Goal: Register for event/course

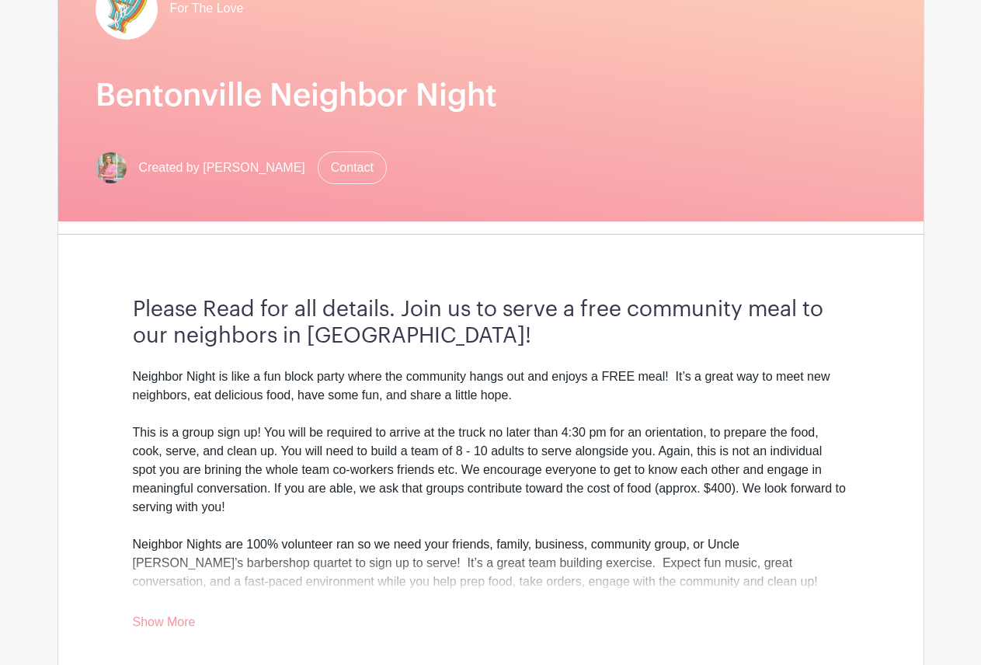
scroll to position [233, 0]
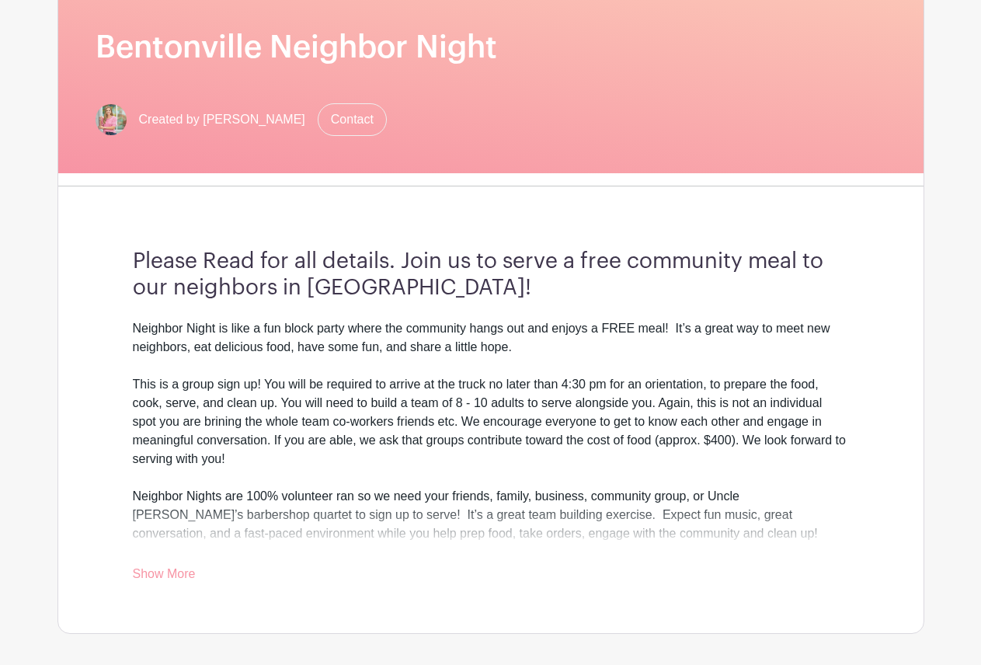
click at [165, 573] on link "Show More" at bounding box center [164, 576] width 63 height 19
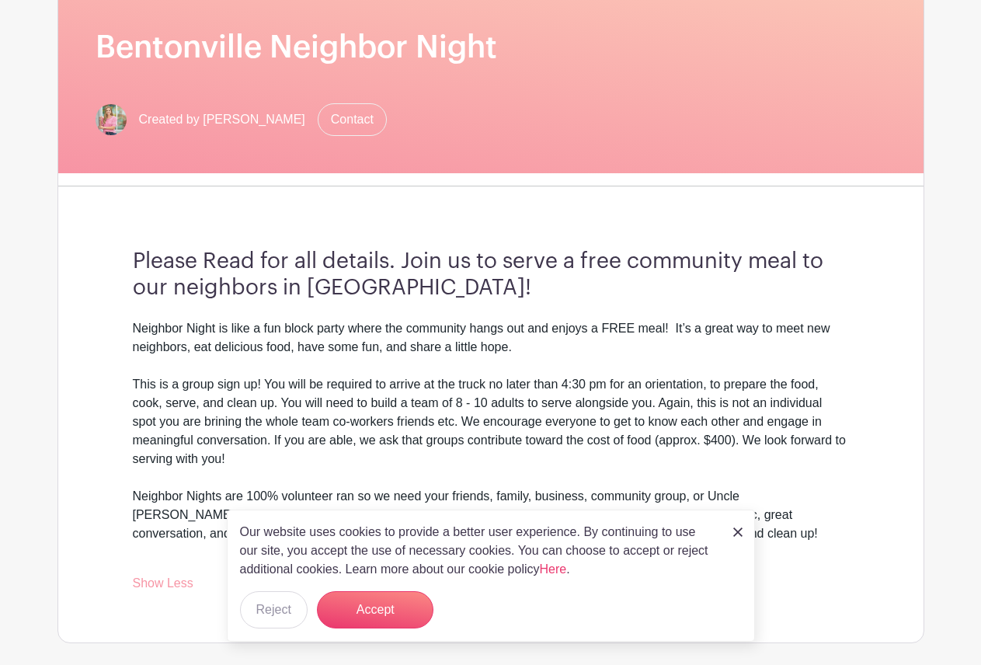
click at [740, 537] on link at bounding box center [738, 531] width 9 height 19
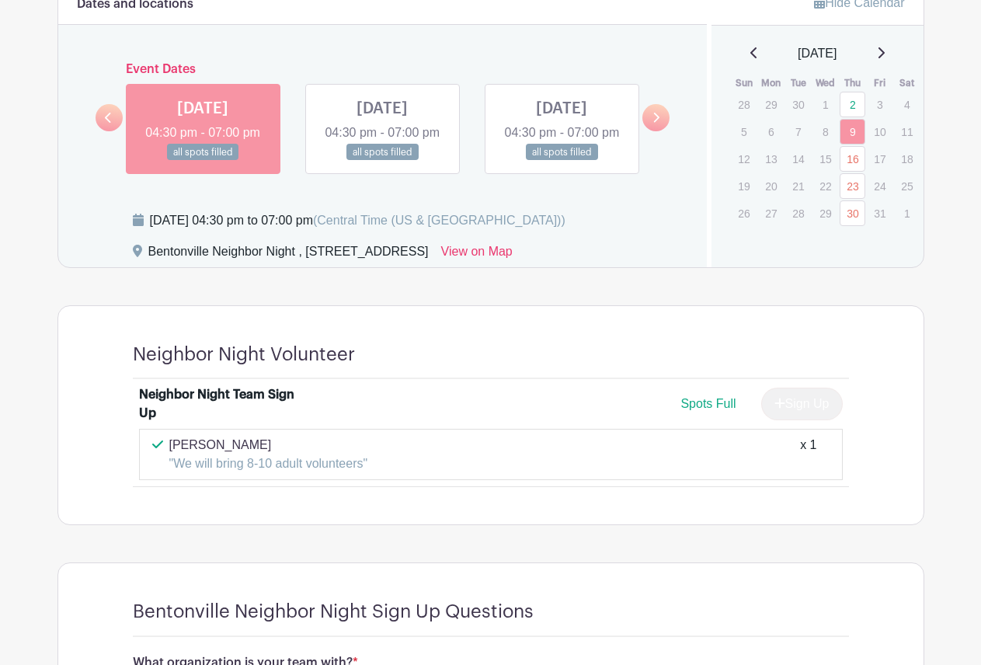
scroll to position [1010, 0]
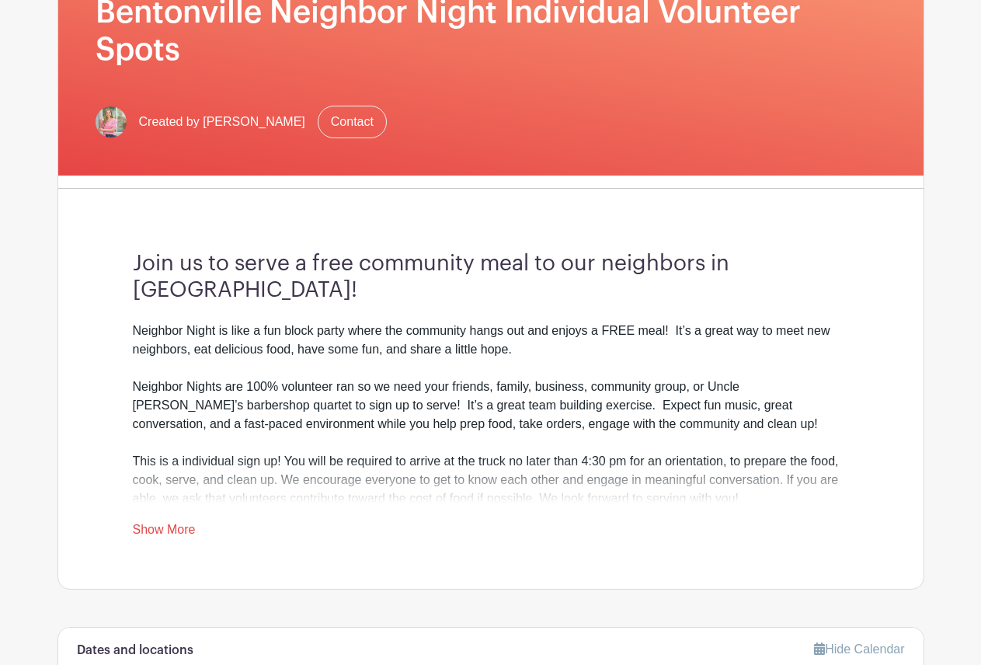
scroll to position [311, 0]
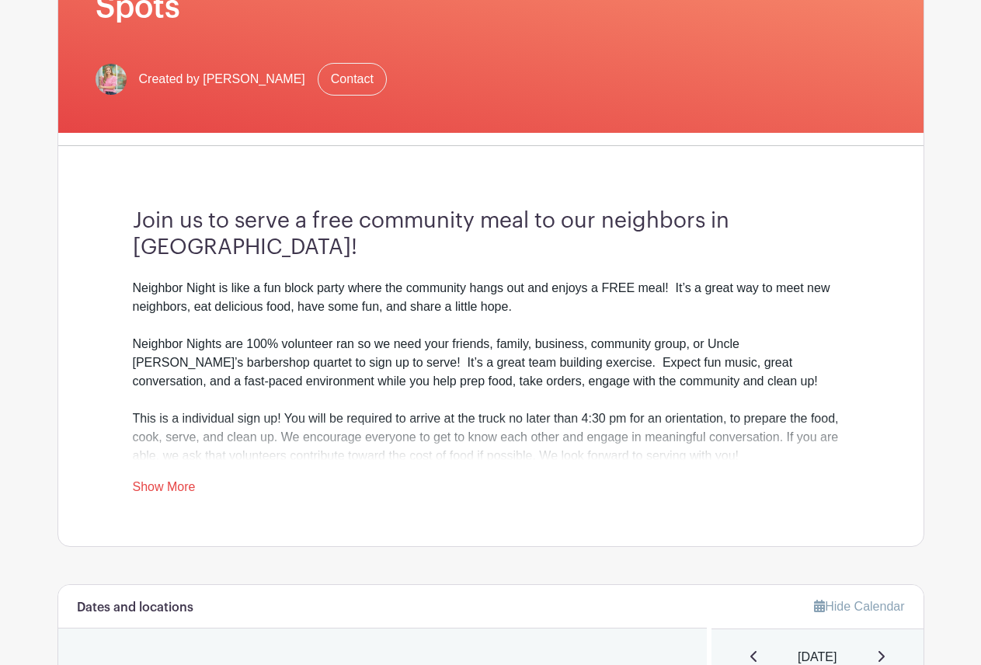
click at [164, 495] on link "Show More" at bounding box center [164, 489] width 63 height 19
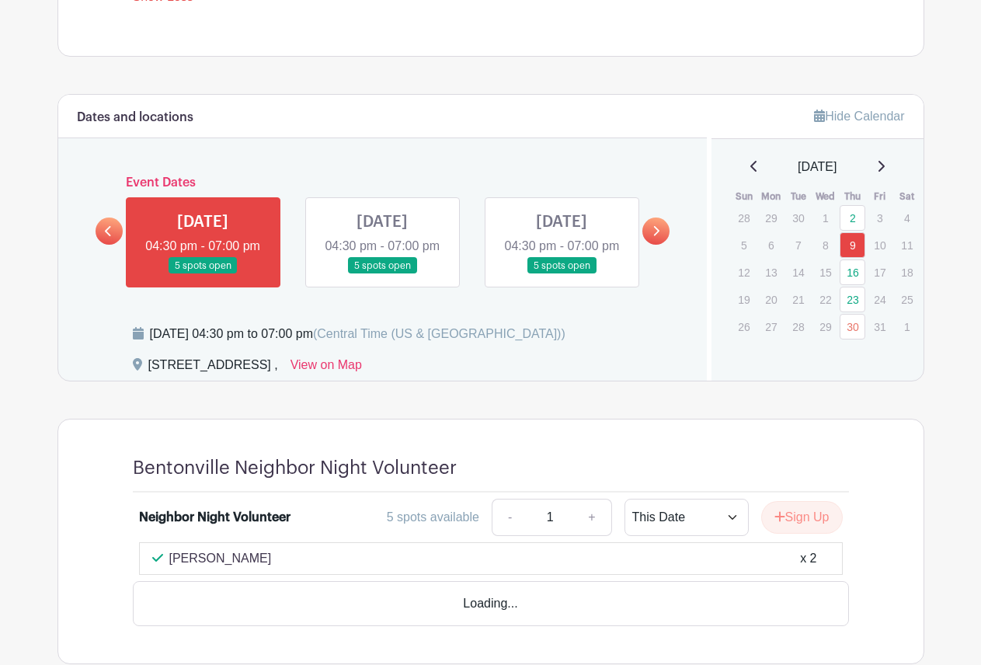
scroll to position [855, 0]
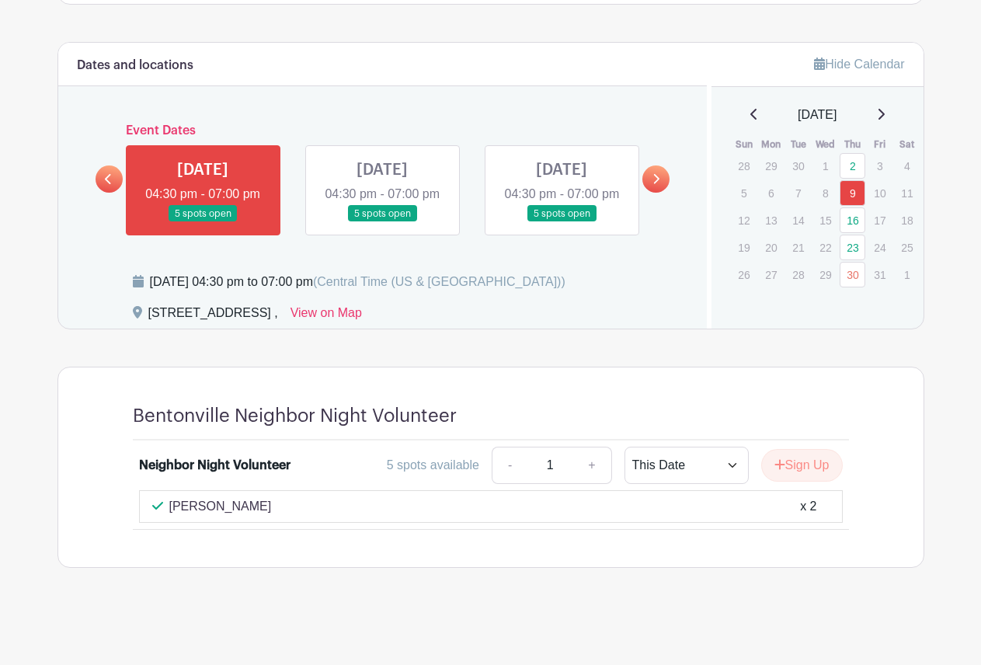
click at [885, 117] on icon at bounding box center [881, 114] width 8 height 12
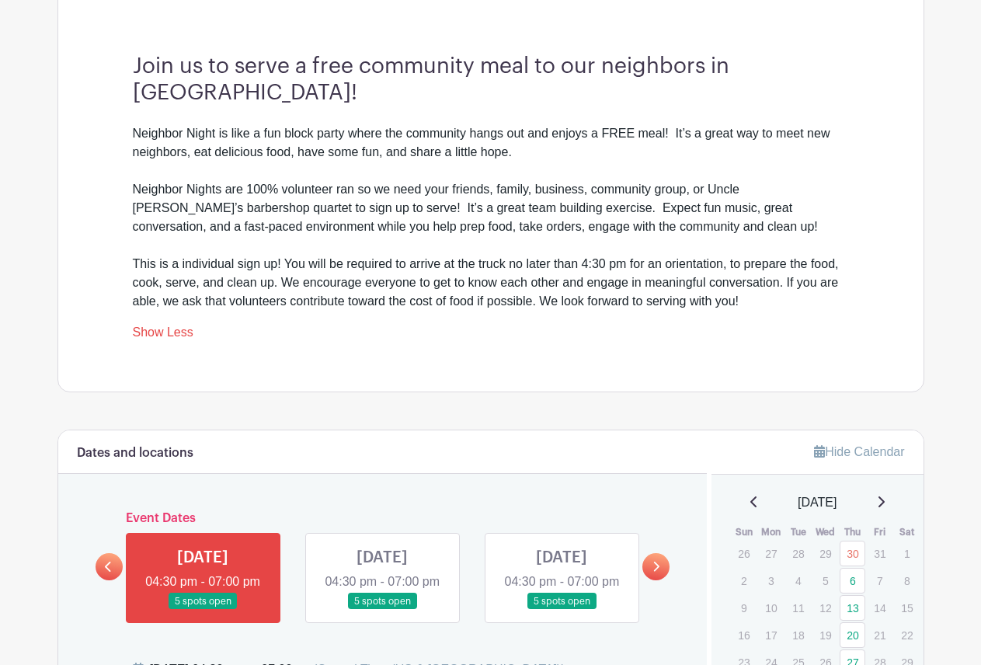
scroll to position [699, 0]
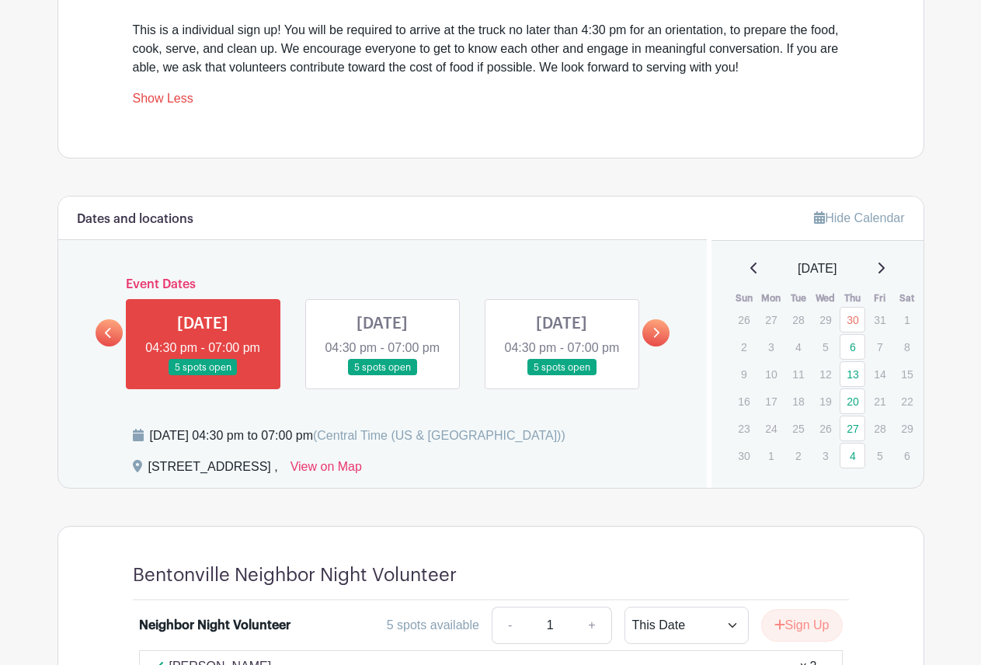
click at [741, 271] on div "November 2025" at bounding box center [817, 269] width 175 height 19
click at [751, 270] on icon at bounding box center [754, 268] width 6 height 11
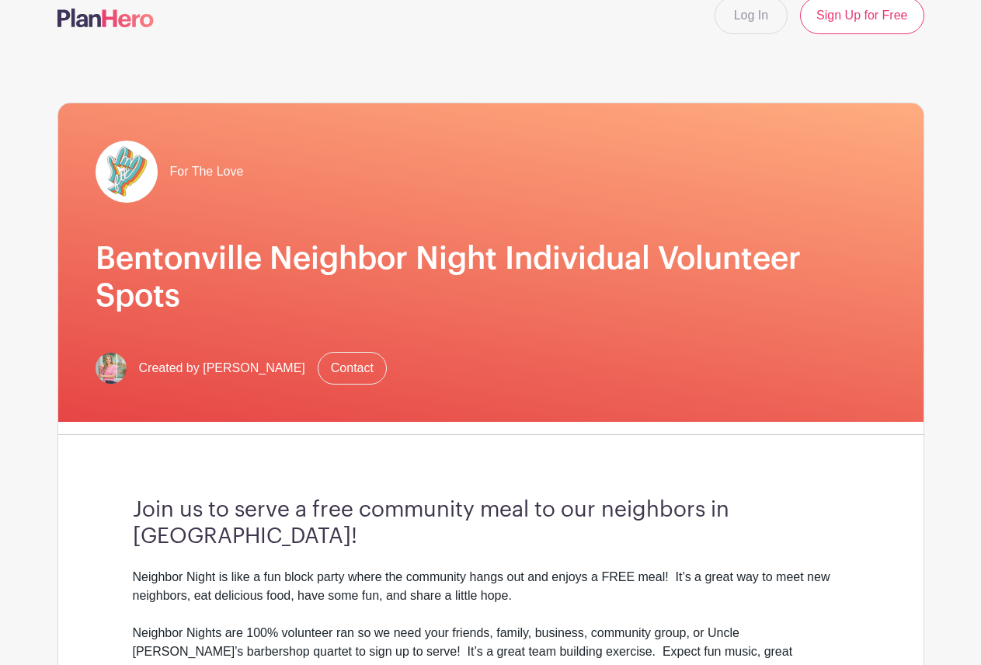
scroll to position [0, 0]
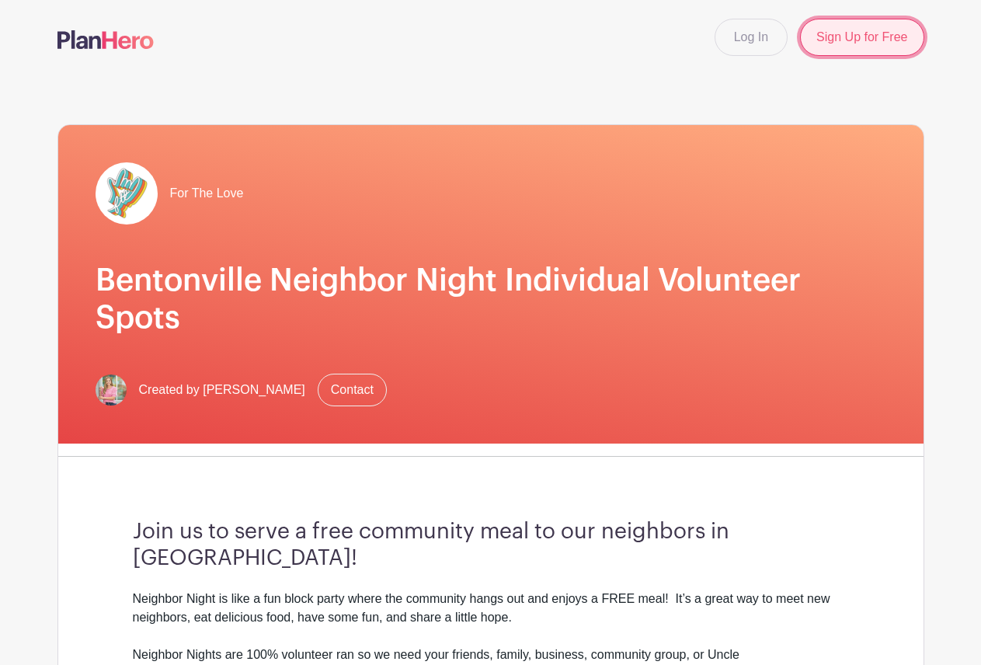
click at [880, 34] on link "Sign Up for Free" at bounding box center [862, 37] width 124 height 37
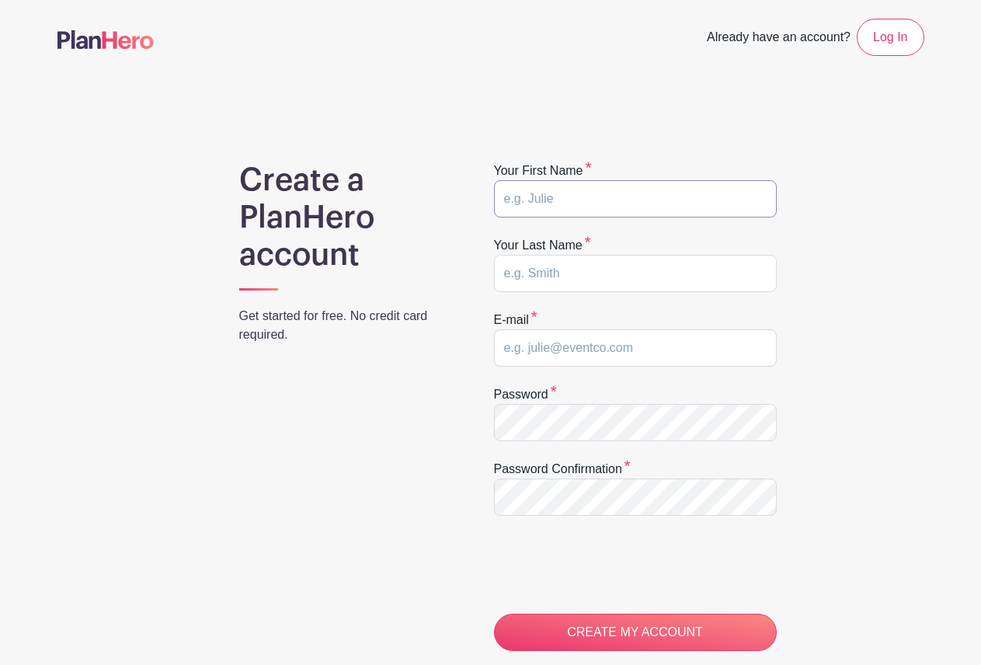
click at [642, 189] on input "text" at bounding box center [635, 198] width 283 height 37
type input "Beth"
type input "Vandiver"
drag, startPoint x: 412, startPoint y: 347, endPoint x: 367, endPoint y: 340, distance: 45.6
click at [367, 340] on div "Create a PlanHero account Get started for free. No credit card required. Your f…" at bounding box center [491, 511] width 867 height 699
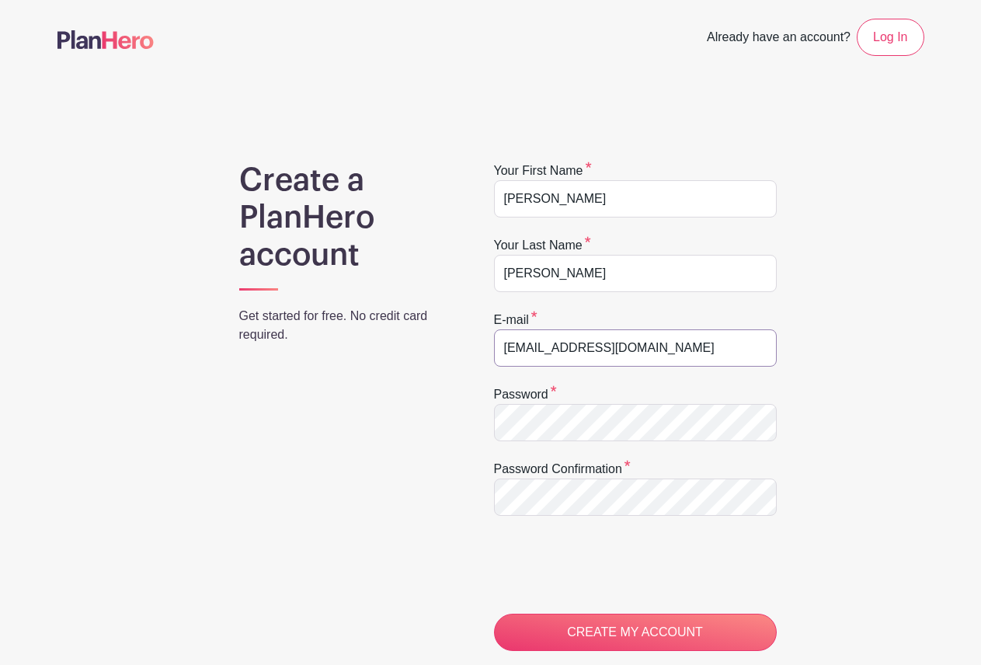
type input "uroborosu21@gmail.com"
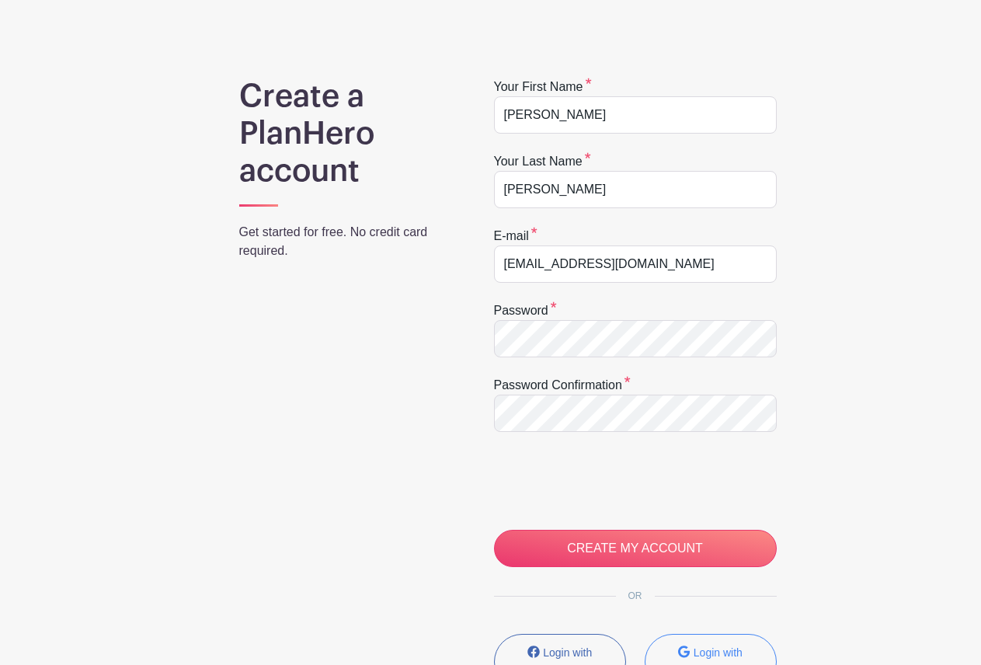
scroll to position [78, 0]
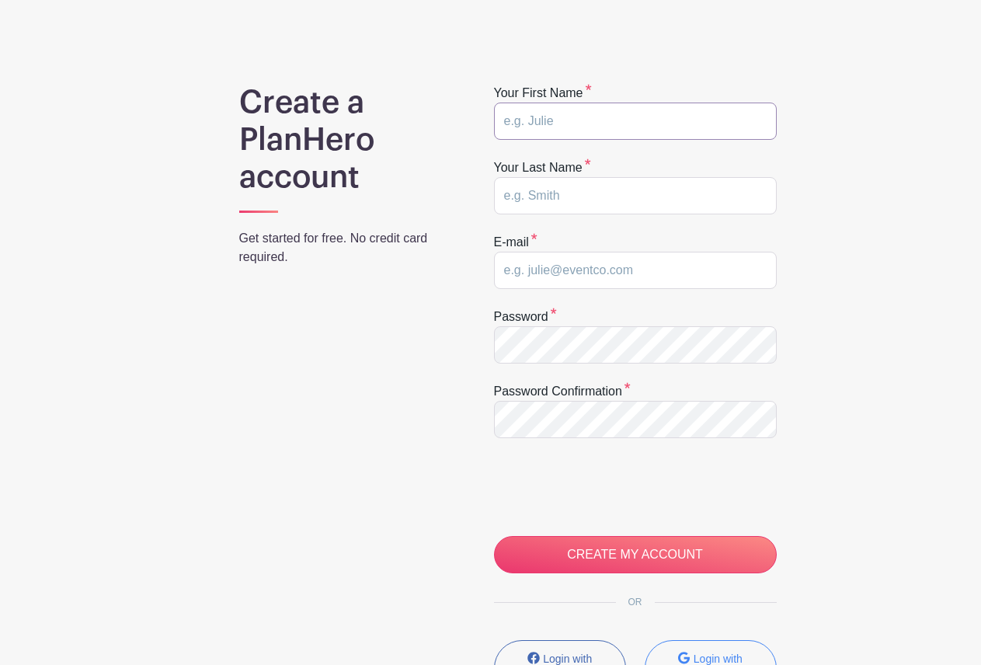
click at [643, 123] on input "text" at bounding box center [635, 121] width 283 height 37
type input "Beth"
type input "Vandiver"
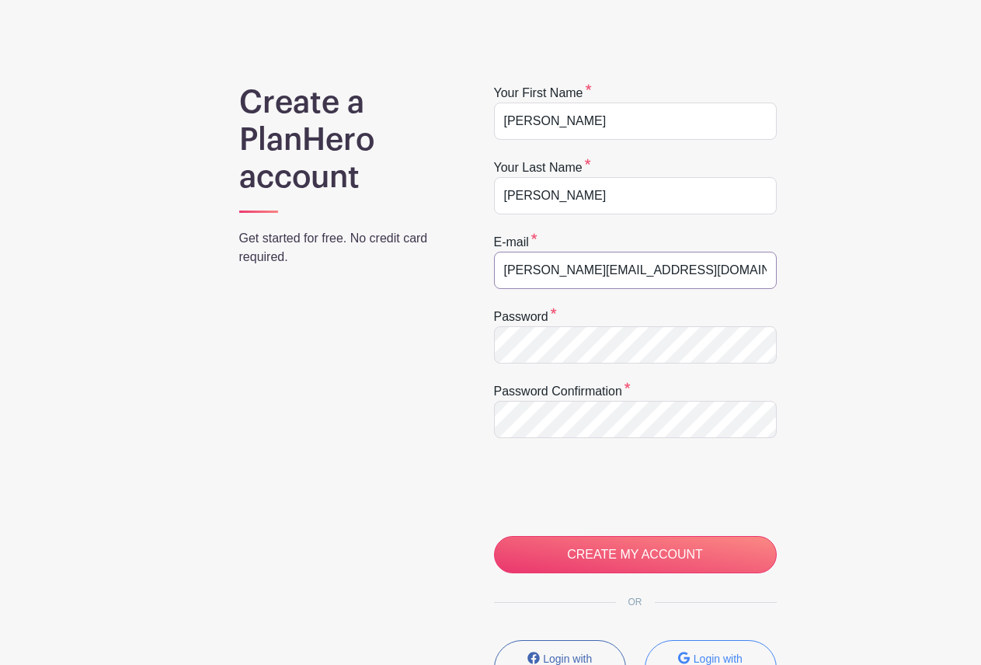
drag, startPoint x: 669, startPoint y: 277, endPoint x: 361, endPoint y: 273, distance: 307.8
click at [365, 274] on div "Create a PlanHero account Get started for free. No credit card required. Your f…" at bounding box center [491, 433] width 867 height 699
type input "uroborosu21@gmail.com"
click at [859, 272] on div "Create a PlanHero account Get started for free. No credit card required. Your f…" at bounding box center [491, 433] width 867 height 699
click at [869, 393] on div "Create a PlanHero account Get started for free. No credit card required. Your f…" at bounding box center [491, 433] width 867 height 699
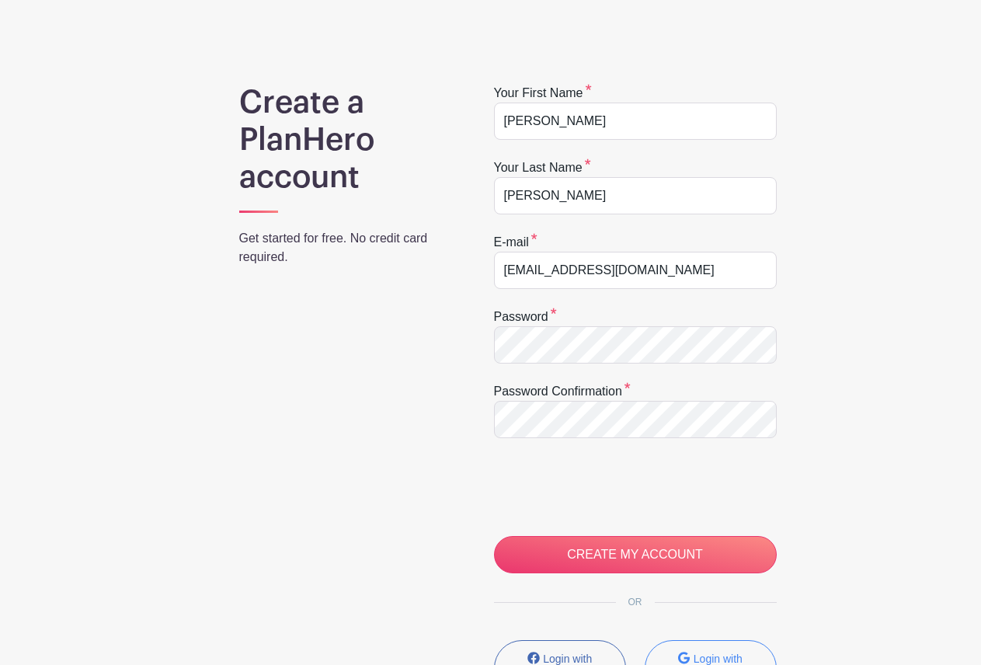
drag, startPoint x: 901, startPoint y: 405, endPoint x: 877, endPoint y: 406, distance: 23.4
click at [896, 406] on div "Create a PlanHero account Get started for free. No credit card required. Your f…" at bounding box center [491, 433] width 867 height 699
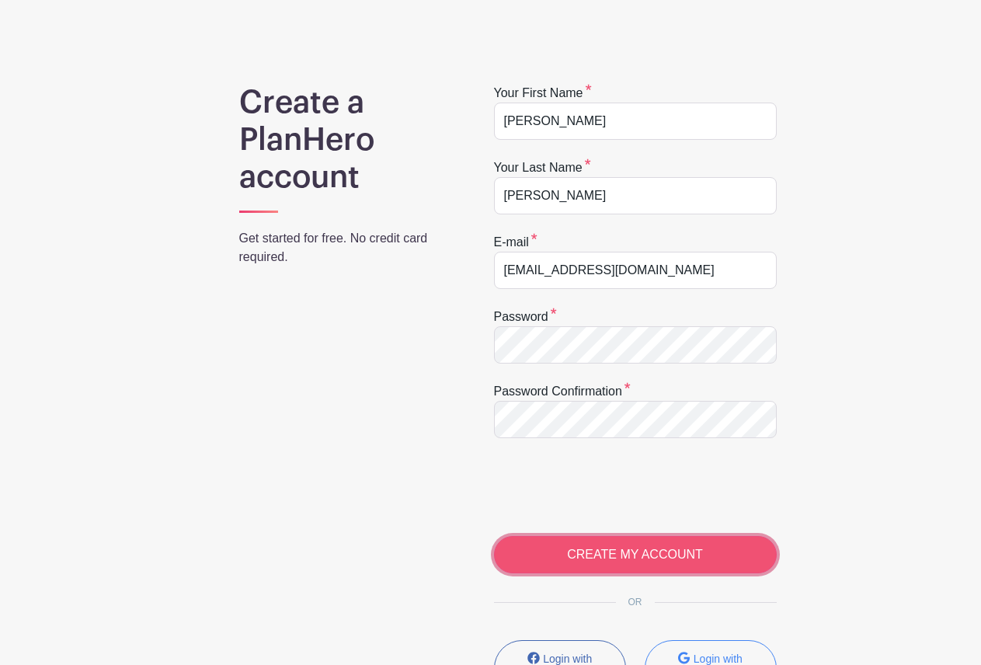
click at [614, 549] on input "CREATE MY ACCOUNT" at bounding box center [635, 554] width 283 height 37
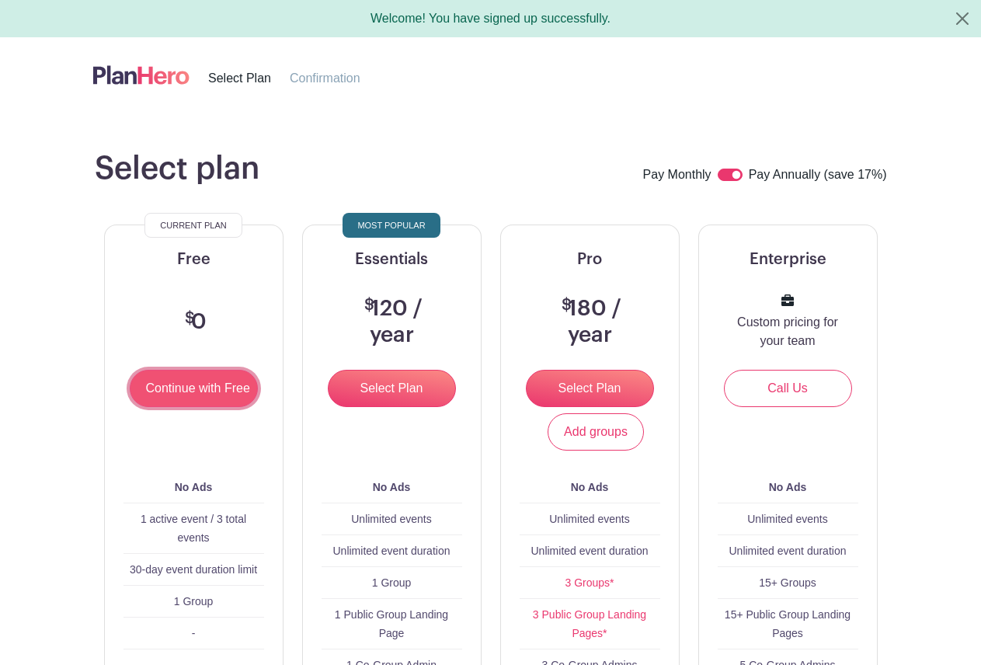
click at [225, 405] on input "Continue with Free" at bounding box center [194, 388] width 128 height 37
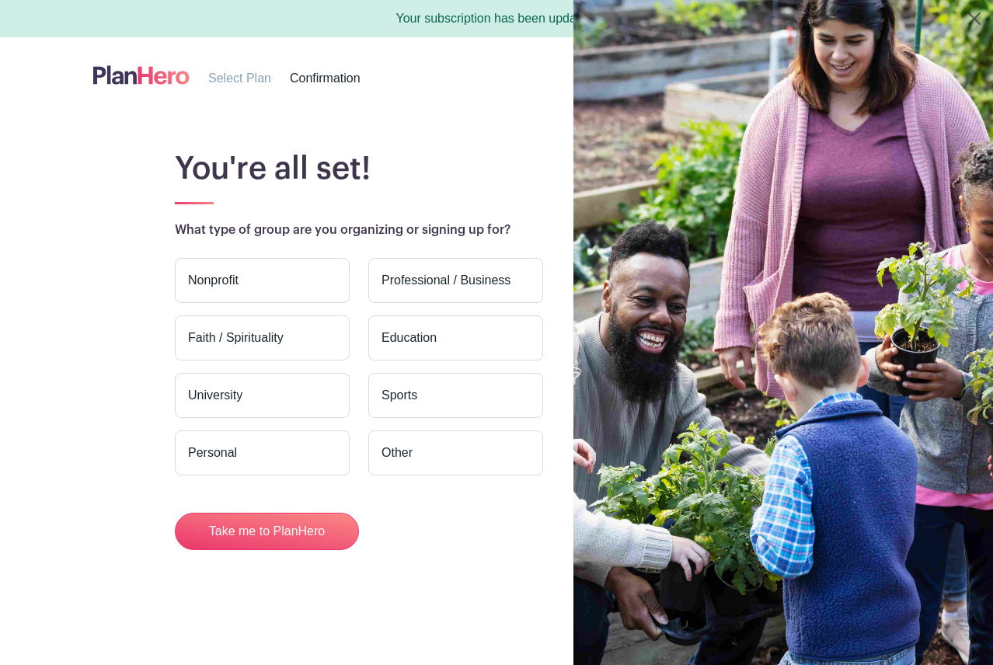
click at [284, 284] on label "Nonprofit" at bounding box center [262, 280] width 175 height 45
click at [0, 0] on input "Nonprofit" at bounding box center [0, 0] width 0 height 0
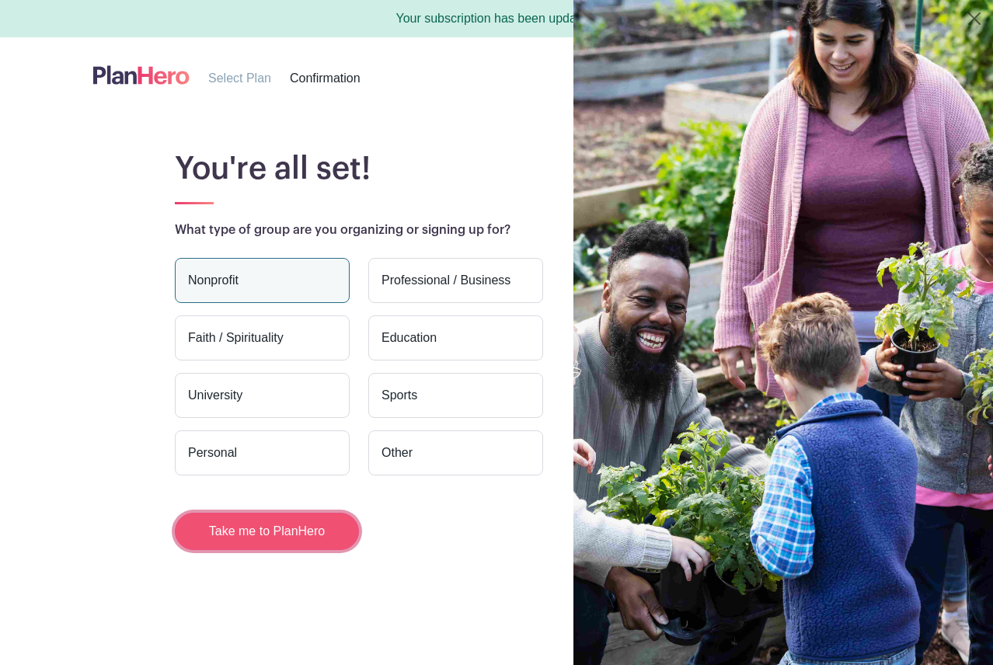
click at [305, 535] on button "Take me to PlanHero" at bounding box center [267, 531] width 184 height 37
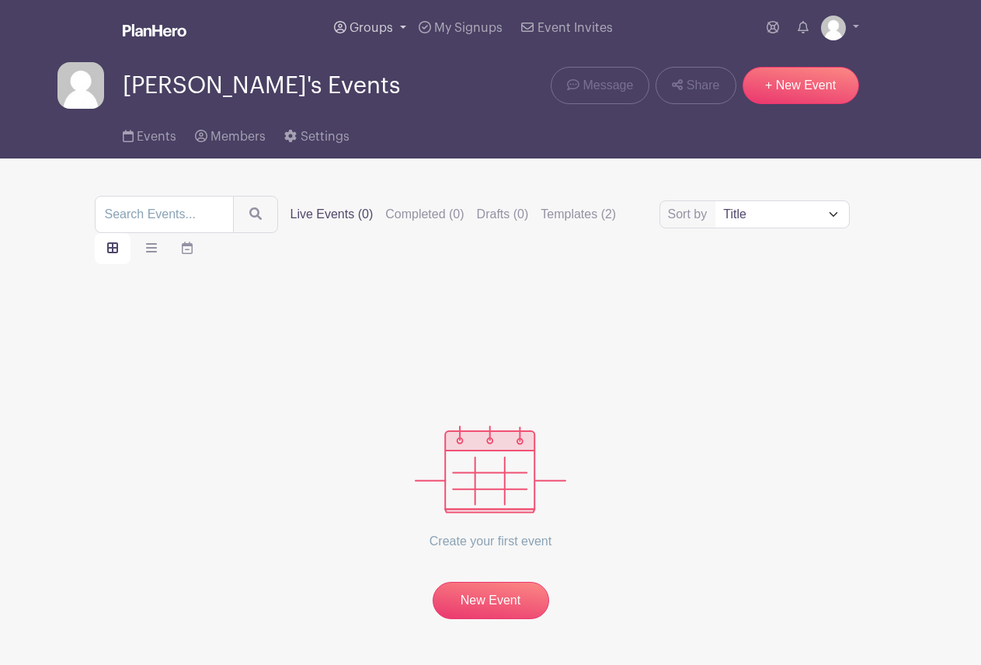
click at [382, 26] on span "Groups" at bounding box center [372, 28] width 44 height 12
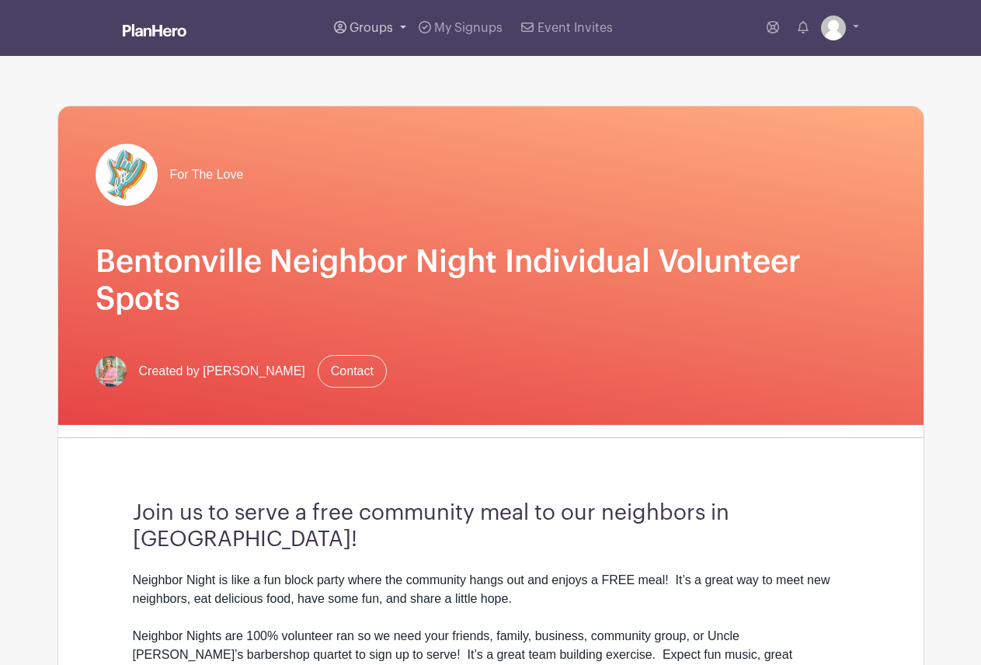
click at [370, 32] on span "Groups" at bounding box center [372, 28] width 44 height 12
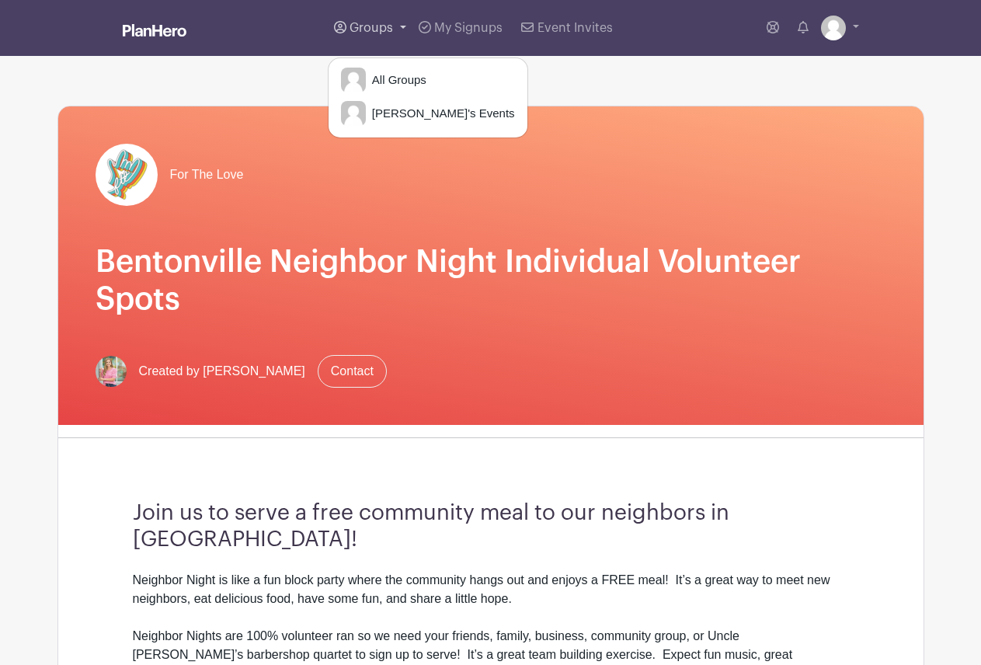
click at [370, 32] on span "Groups" at bounding box center [372, 28] width 44 height 12
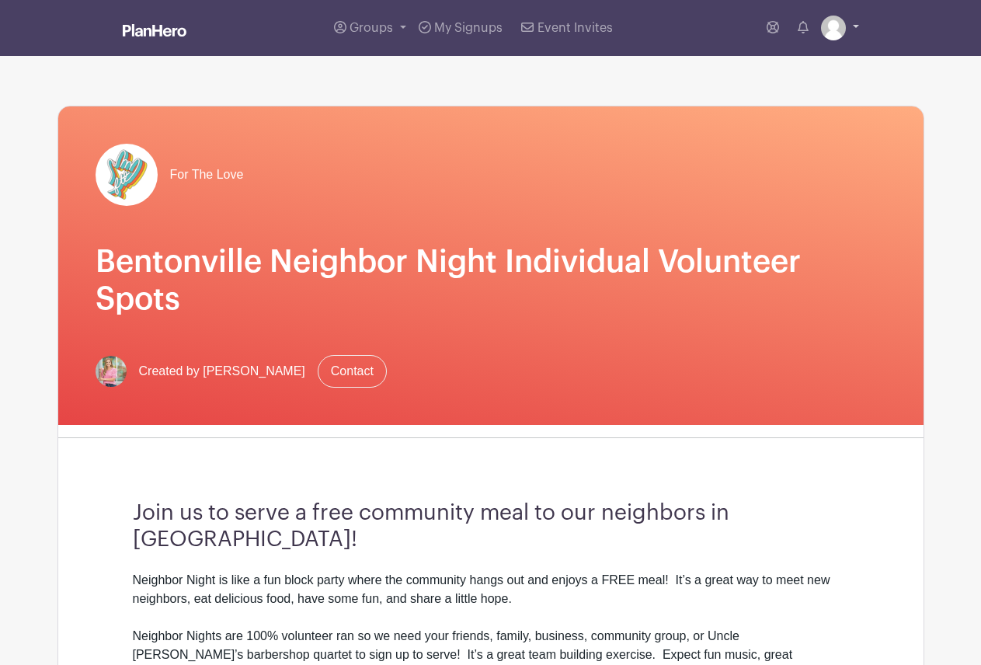
click at [845, 28] on img at bounding box center [833, 28] width 25 height 25
click at [845, 30] on img at bounding box center [833, 28] width 25 height 25
click at [449, 19] on link "My Signups" at bounding box center [461, 28] width 96 height 56
click at [103, 179] on img at bounding box center [127, 175] width 62 height 62
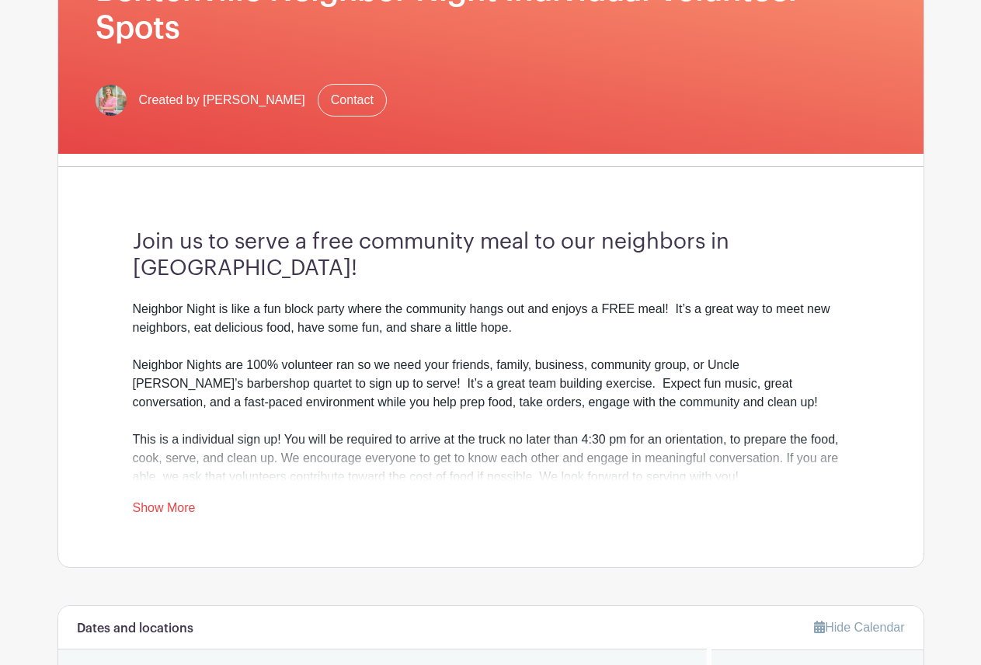
scroll to position [311, 0]
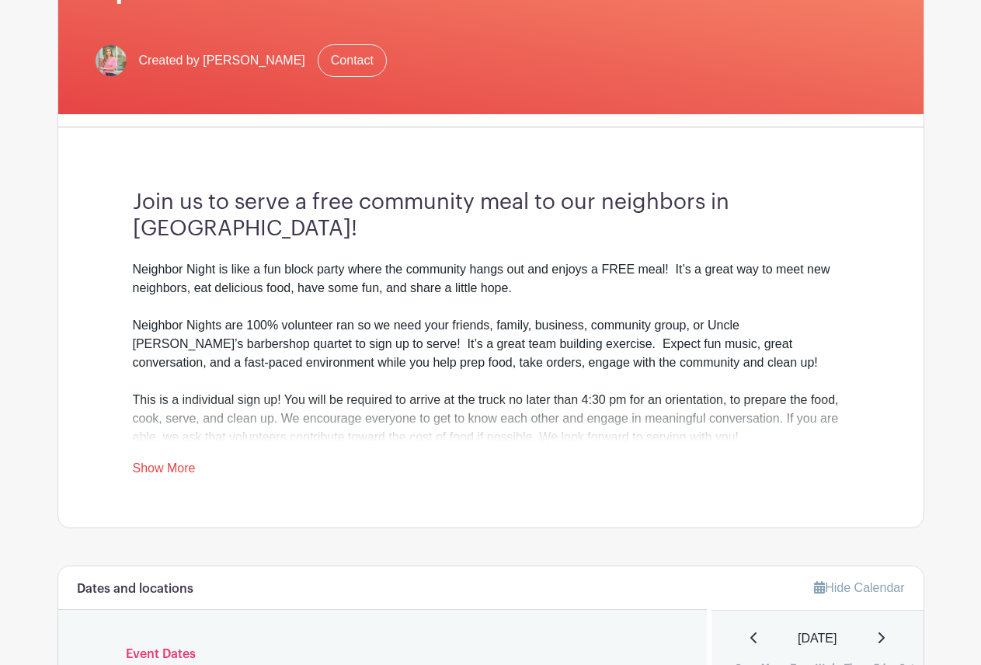
click at [177, 466] on link "Show More" at bounding box center [164, 471] width 63 height 19
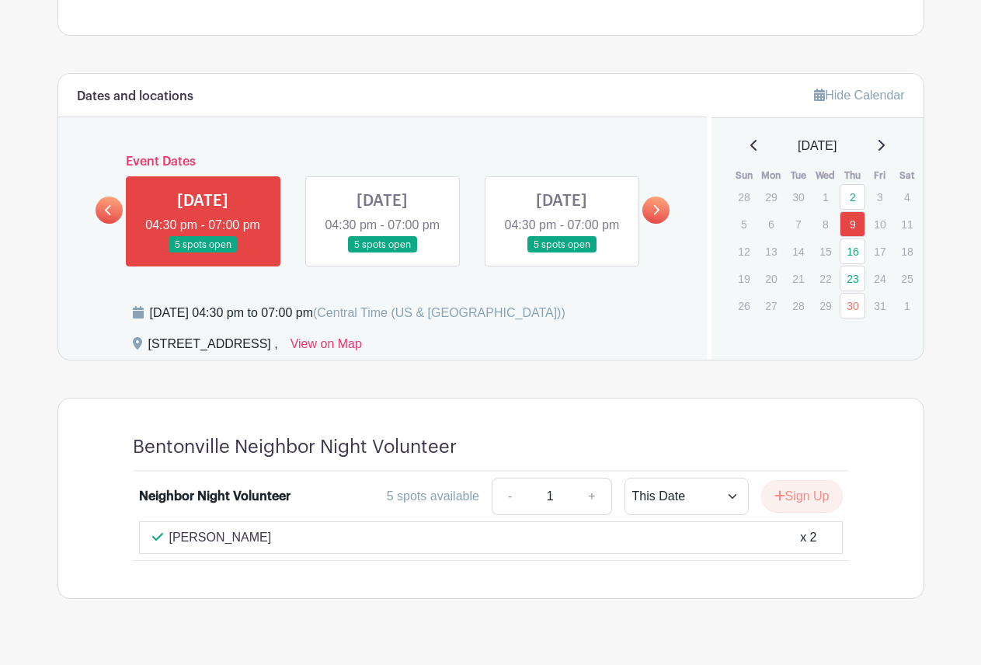
scroll to position [855, 0]
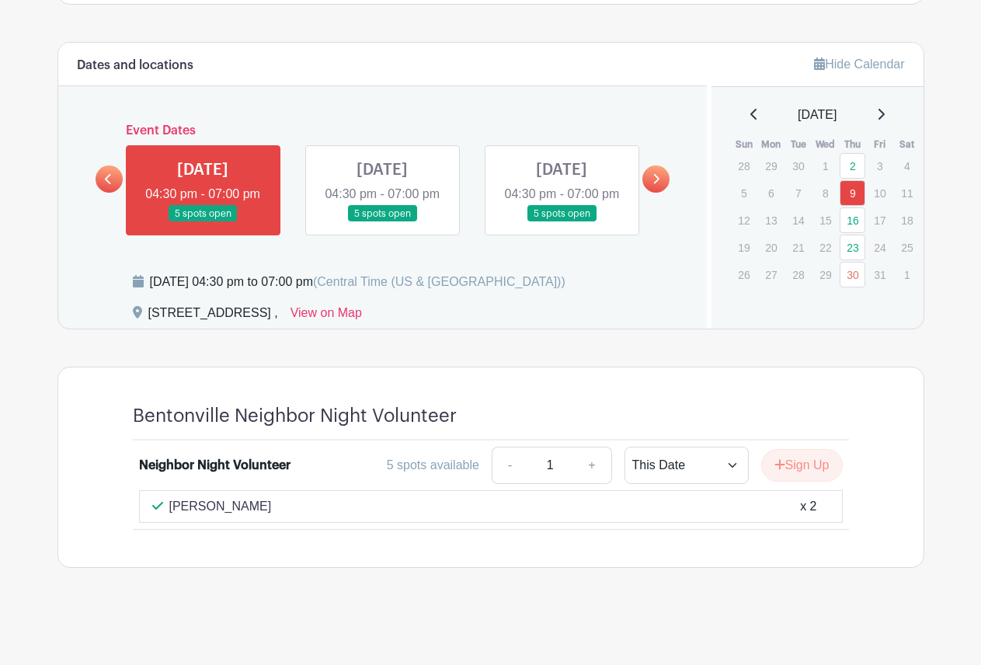
drag, startPoint x: 284, startPoint y: 316, endPoint x: 148, endPoint y: 314, distance: 135.2
click at [148, 314] on div "[STREET_ADDRESS] ," at bounding box center [213, 316] width 130 height 25
copy div "306 SW A St Bentonville"
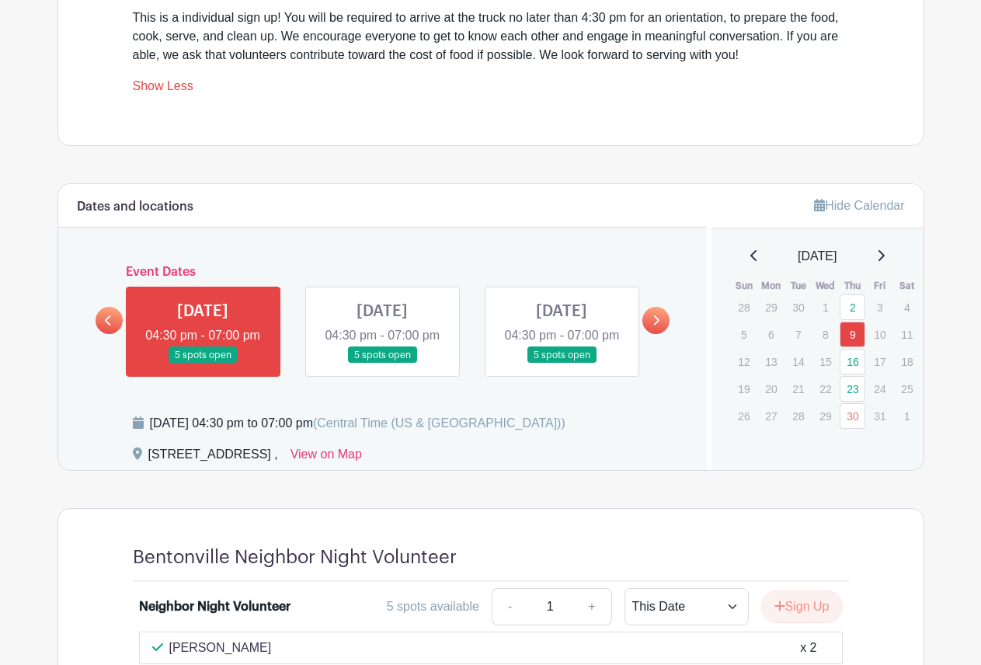
scroll to position [544, 0]
